Goal: Task Accomplishment & Management: Manage account settings

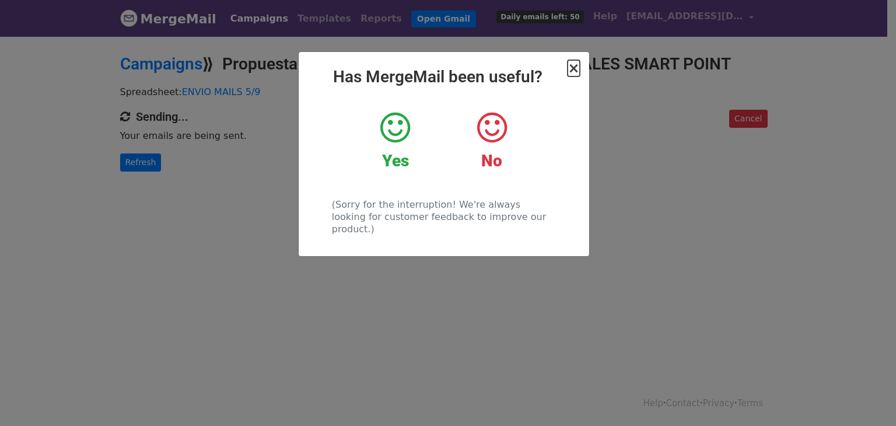
click at [574, 62] on span "×" at bounding box center [573, 68] width 12 height 16
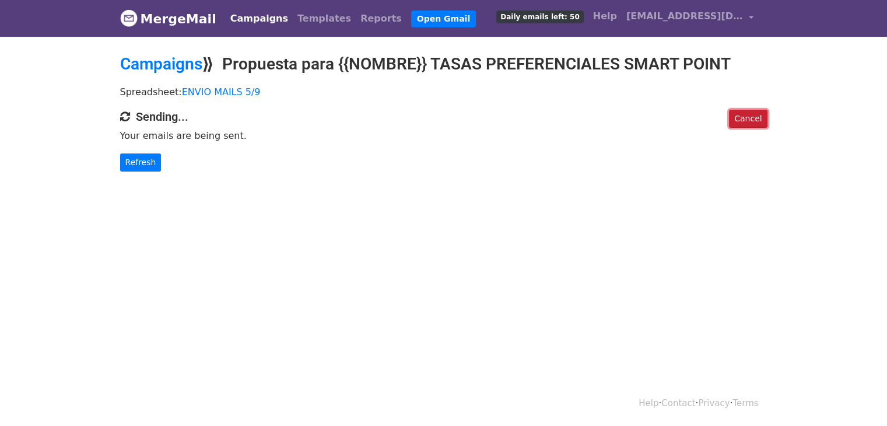
click at [738, 111] on link "Cancel" at bounding box center [748, 119] width 38 height 18
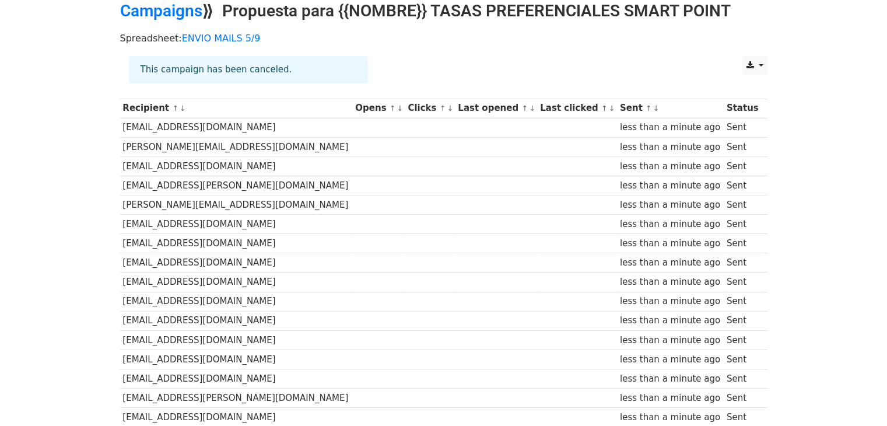
scroll to position [90, 0]
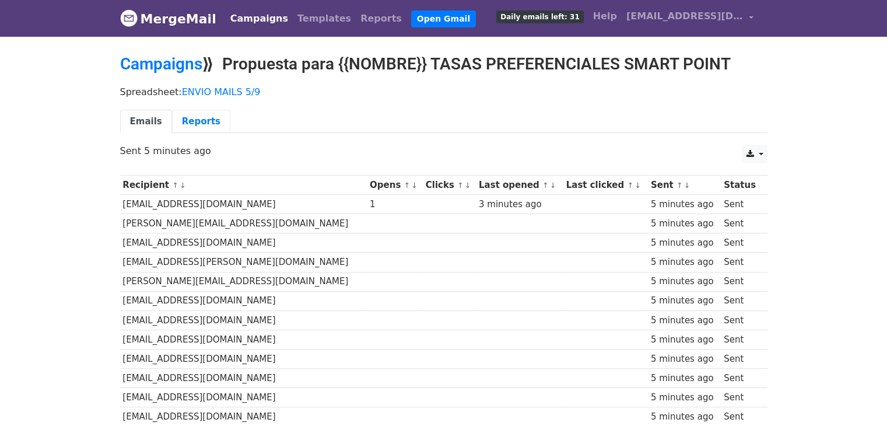
click at [204, 122] on link "Reports" at bounding box center [201, 122] width 58 height 24
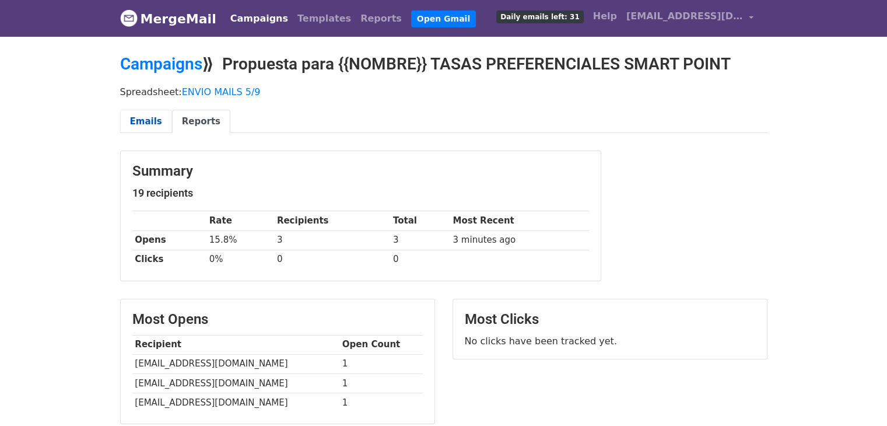
click at [154, 120] on link "Emails" at bounding box center [146, 122] width 52 height 24
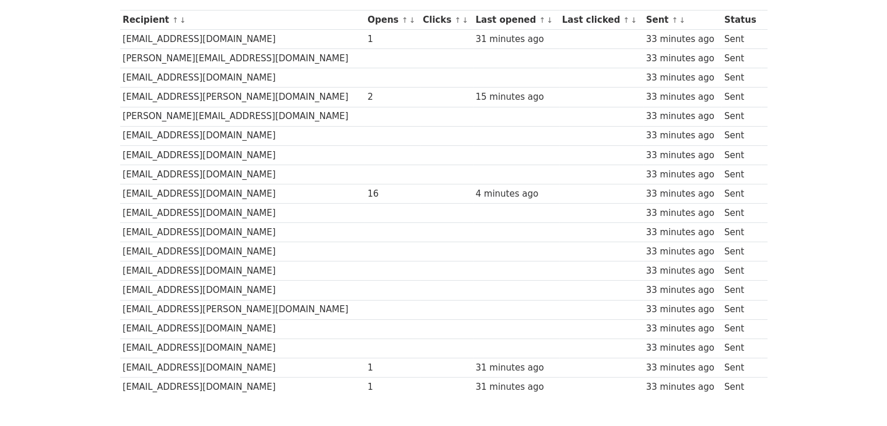
scroll to position [164, 0]
